Goal: Task Accomplishment & Management: Complete application form

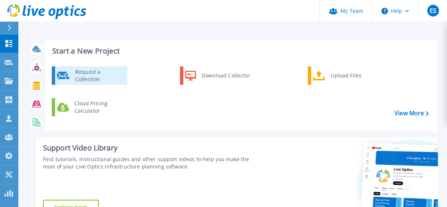
click at [76, 75] on div "Request a Collection" at bounding box center [99, 75] width 54 height 15
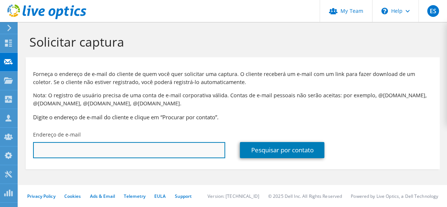
click at [99, 152] on input "text" at bounding box center [129, 150] width 192 height 16
paste input "priscila.ti@ipep.edu.br"
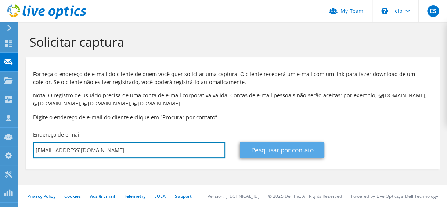
type input "[EMAIL_ADDRESS][DOMAIN_NAME]"
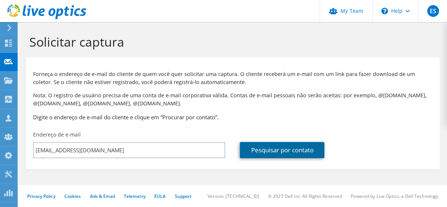
click at [265, 146] on link "Pesquisar por contato" at bounding box center [282, 150] width 84 height 16
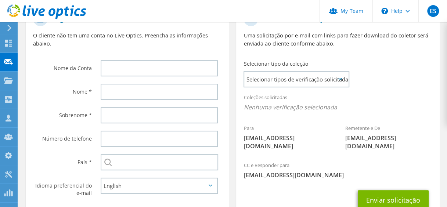
scroll to position [184, 0]
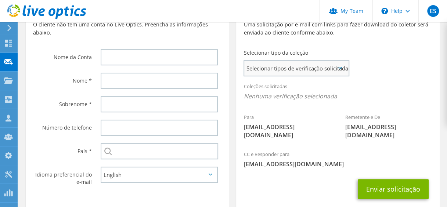
click at [273, 70] on span "Selecionar tipos de verificação solicitadas" at bounding box center [296, 68] width 104 height 15
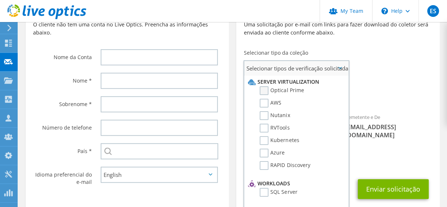
click at [271, 92] on label "Optical Prime" at bounding box center [282, 90] width 44 height 9
click at [0, 0] on input "Optical Prime" at bounding box center [0, 0] width 0 height 0
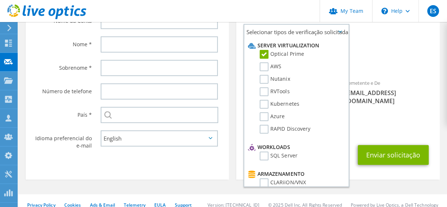
scroll to position [221, 0]
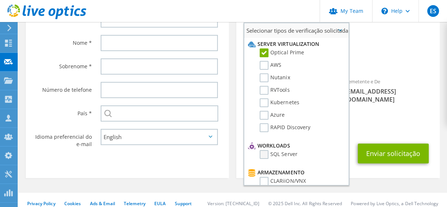
click at [267, 155] on label "SQL Server" at bounding box center [278, 154] width 37 height 9
click at [0, 0] on input "SQL Server" at bounding box center [0, 0] width 0 height 0
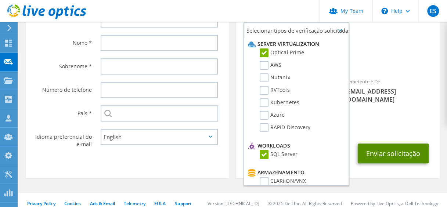
click at [409, 146] on button "Enviar solicitação" at bounding box center [393, 154] width 71 height 20
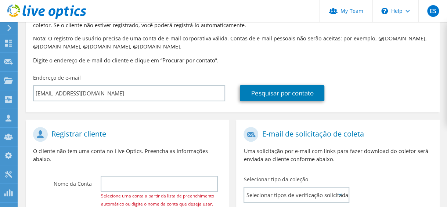
scroll to position [147, 0]
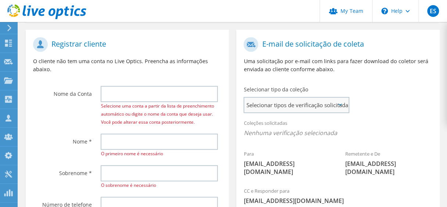
click at [295, 106] on span "Selecionar tipos de verificação solicitadas" at bounding box center [296, 105] width 104 height 15
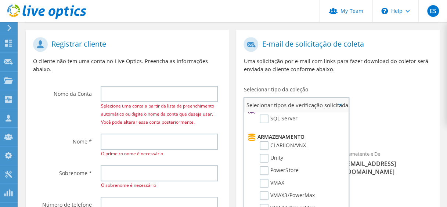
scroll to position [0, 0]
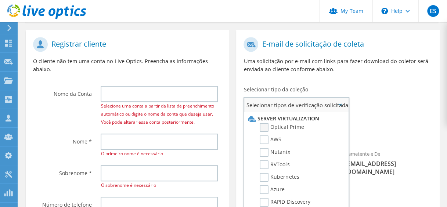
click at [268, 128] on label "Optical Prime" at bounding box center [282, 127] width 44 height 9
click at [0, 0] on input "Optical Prime" at bounding box center [0, 0] width 0 height 0
click at [379, 122] on div "Coleções solicitadas Nenhuma verificação selecionada Optical Prime" at bounding box center [337, 129] width 203 height 29
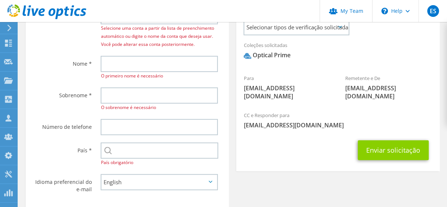
scroll to position [257, 0]
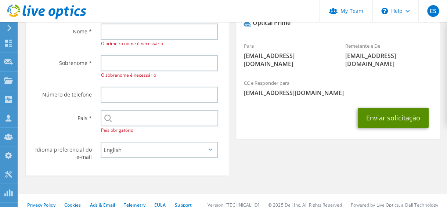
click at [368, 111] on button "Enviar solicitação" at bounding box center [393, 118] width 71 height 20
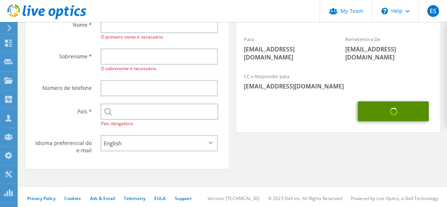
scroll to position [267, 0]
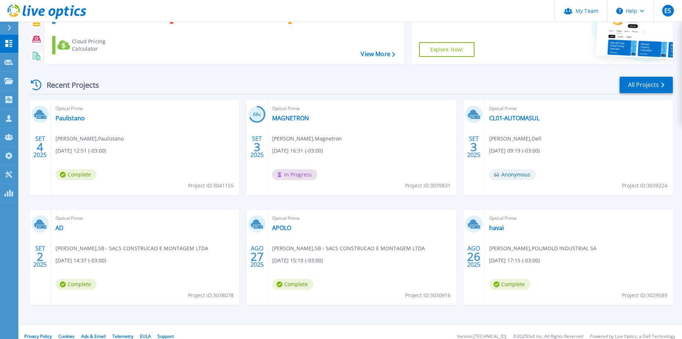
scroll to position [68, 0]
